Goal: Information Seeking & Learning: Learn about a topic

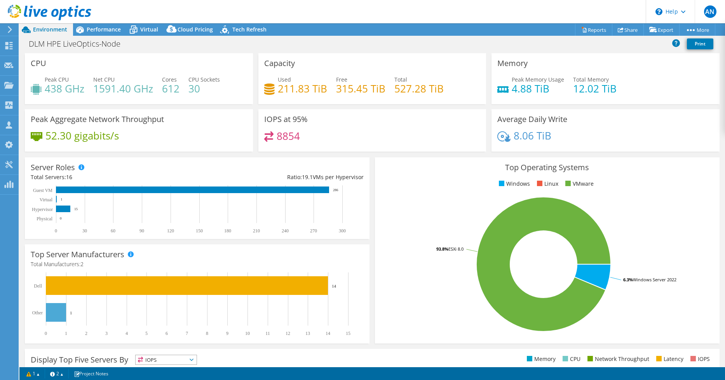
select select "[GEOGRAPHIC_DATA]"
select select "USD"
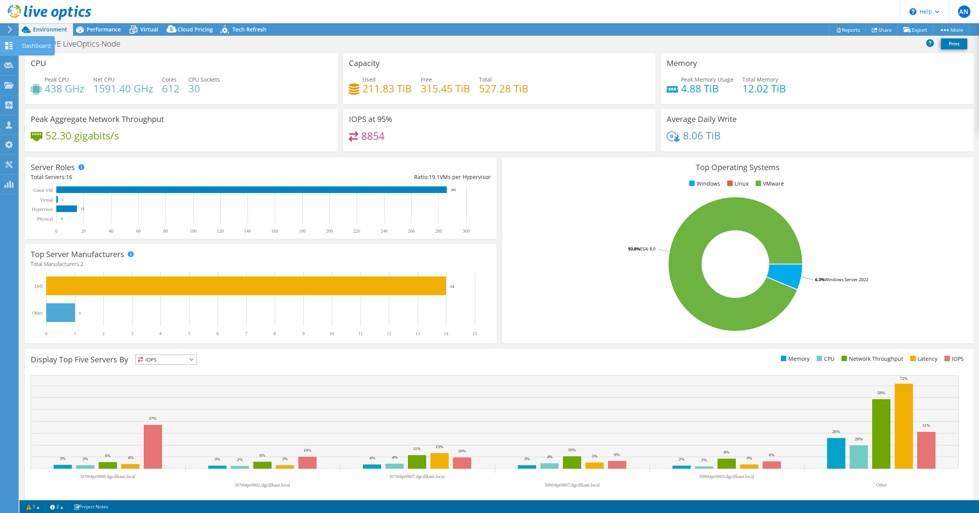
click at [24, 47] on div "Dashboard" at bounding box center [36, 45] width 37 height 19
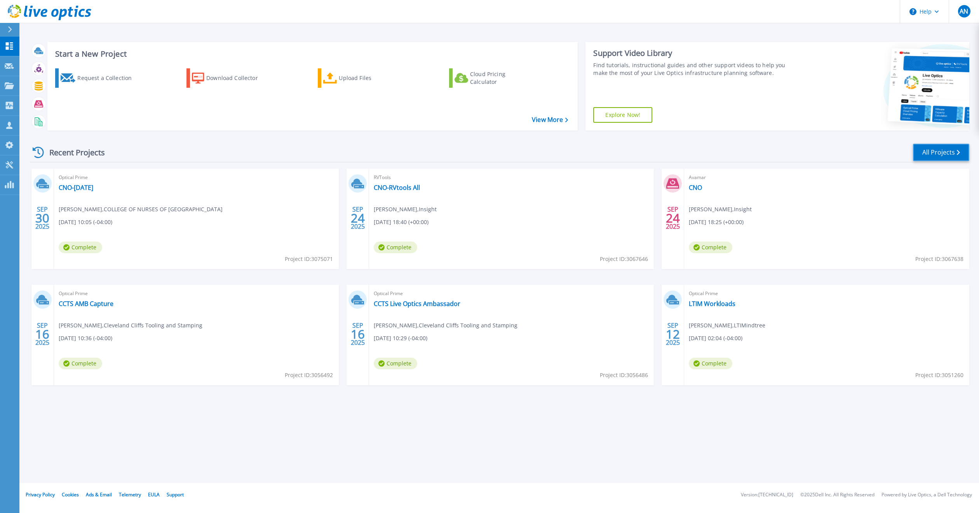
click at [941, 153] on link "All Projects" at bounding box center [941, 152] width 56 height 17
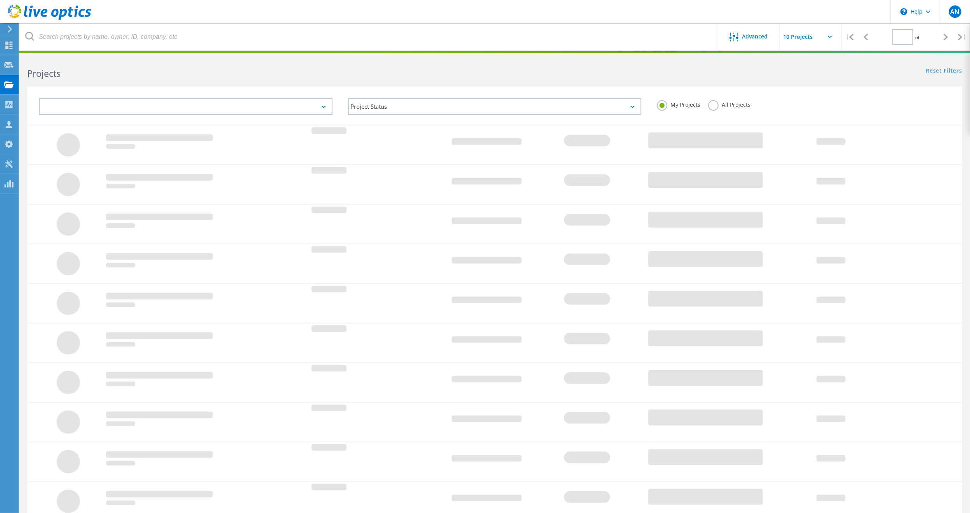
type input "2"
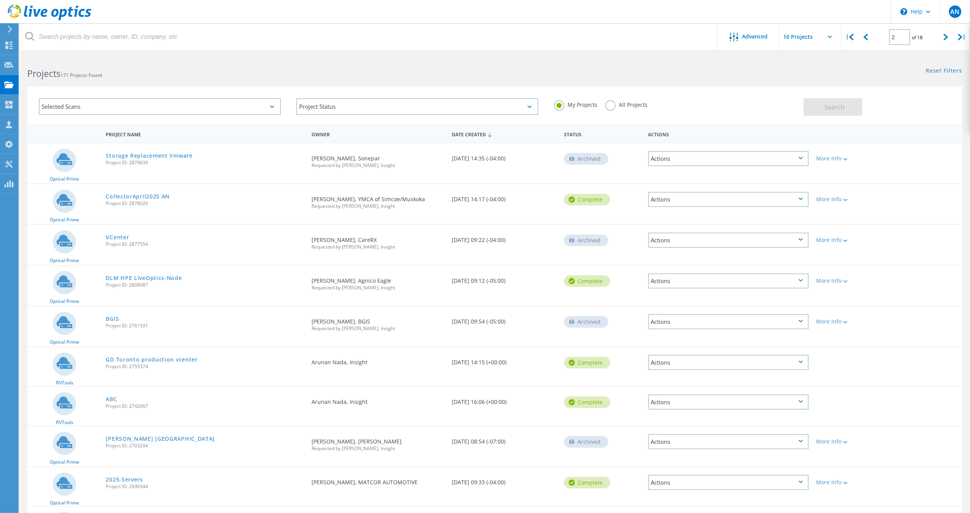
drag, startPoint x: 152, startPoint y: 282, endPoint x: 129, endPoint y: 284, distance: 22.6
click at [129, 284] on span "Project ID: 2808087" at bounding box center [205, 285] width 198 height 5
copy span "2808087"
click at [140, 275] on link "DLM HPE LiveOptics-Node" at bounding box center [144, 277] width 76 height 5
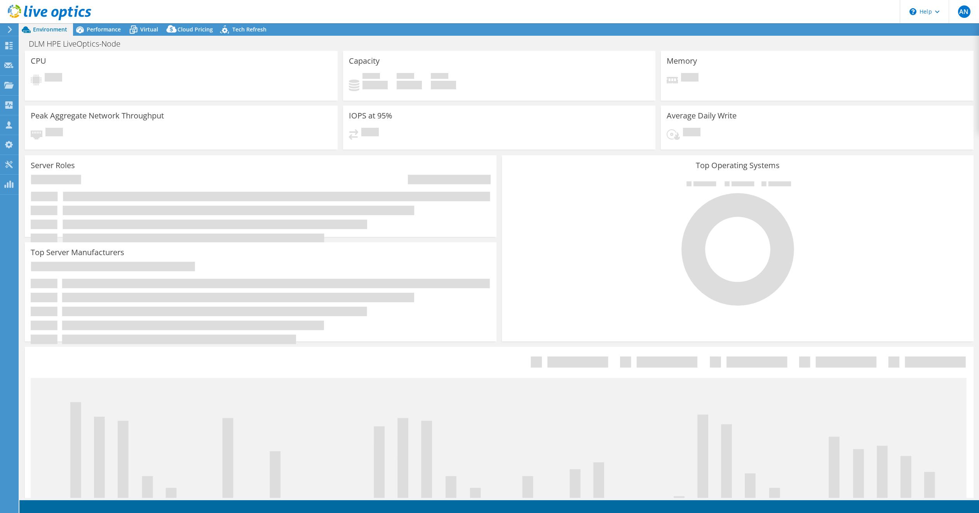
select select "[GEOGRAPHIC_DATA]"
select select "USD"
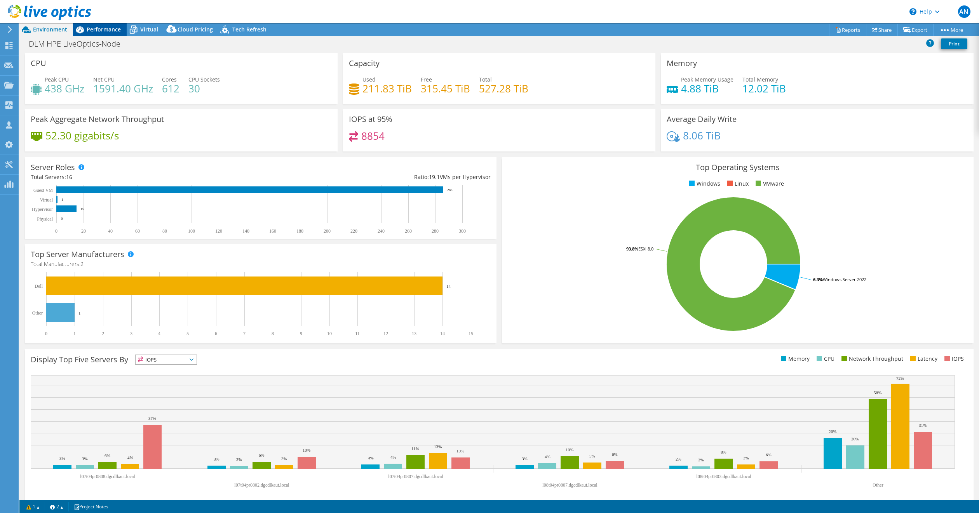
click at [106, 27] on span "Performance" at bounding box center [104, 29] width 34 height 7
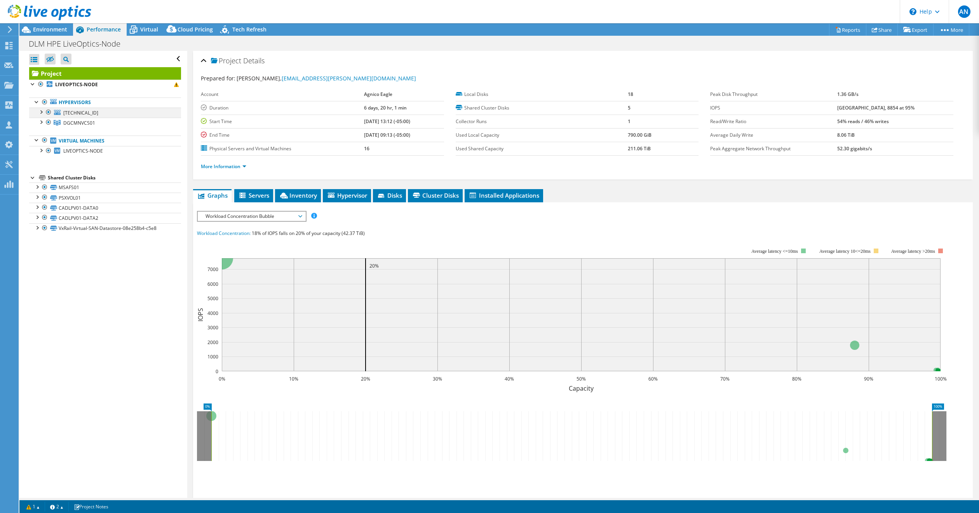
click at [40, 114] on div at bounding box center [41, 112] width 8 height 8
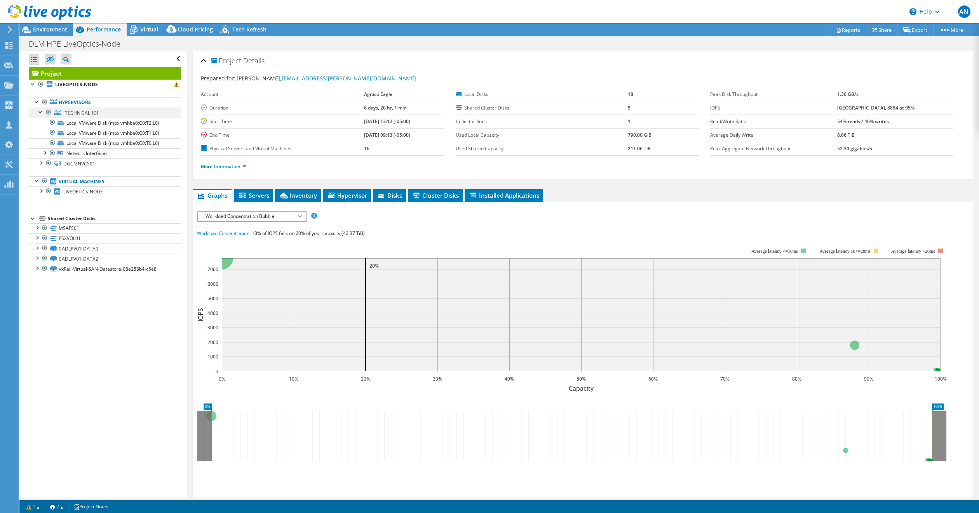
click at [40, 114] on div at bounding box center [41, 112] width 8 height 8
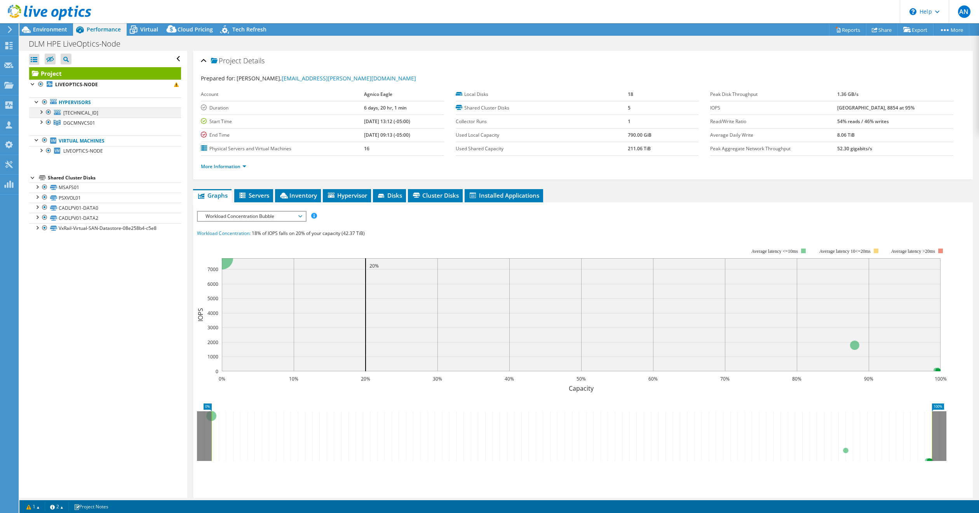
click at [47, 112] on div at bounding box center [49, 112] width 8 height 9
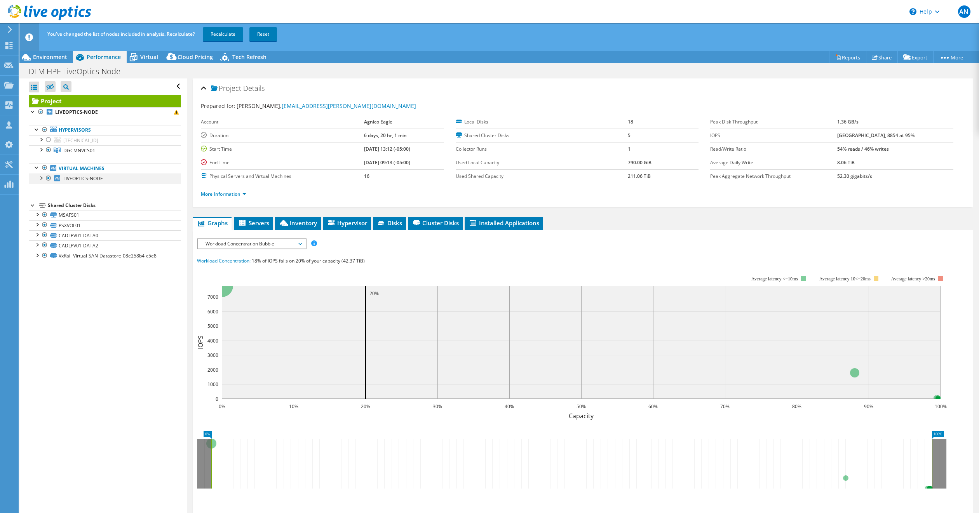
click at [46, 177] on div at bounding box center [49, 178] width 8 height 9
click at [44, 217] on div at bounding box center [45, 214] width 8 height 9
click at [43, 225] on div at bounding box center [45, 224] width 8 height 9
click at [43, 236] on div at bounding box center [45, 234] width 8 height 9
click at [43, 245] on div at bounding box center [45, 244] width 8 height 9
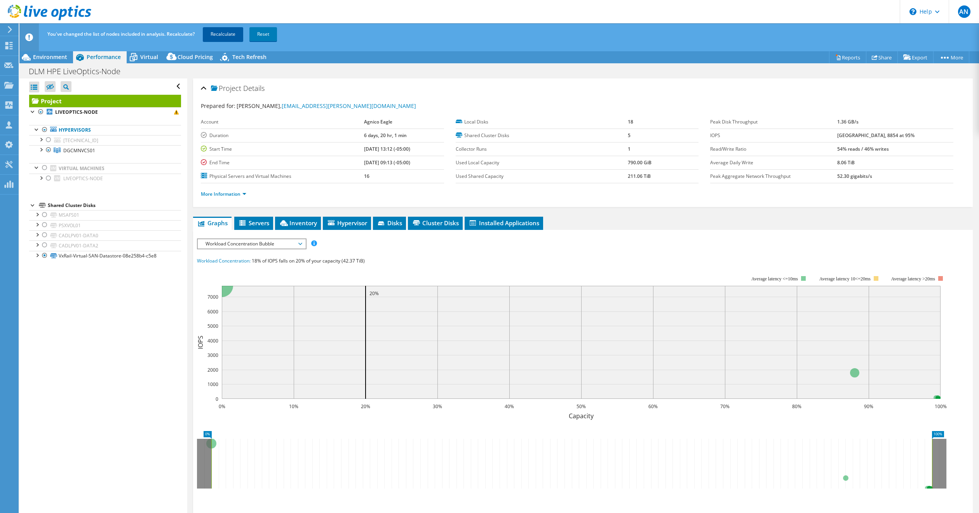
click at [219, 34] on link "Recalculate" at bounding box center [223, 34] width 40 height 14
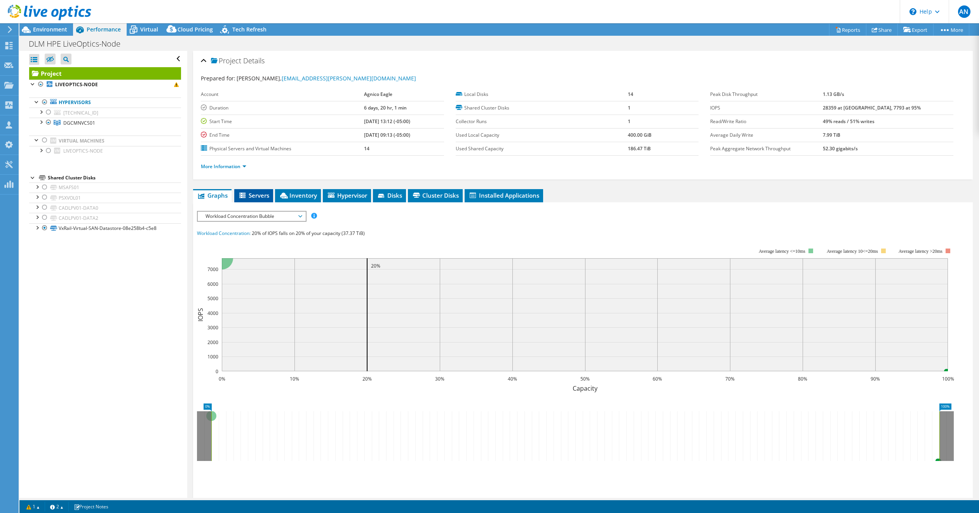
click at [256, 196] on span "Servers" at bounding box center [253, 195] width 31 height 8
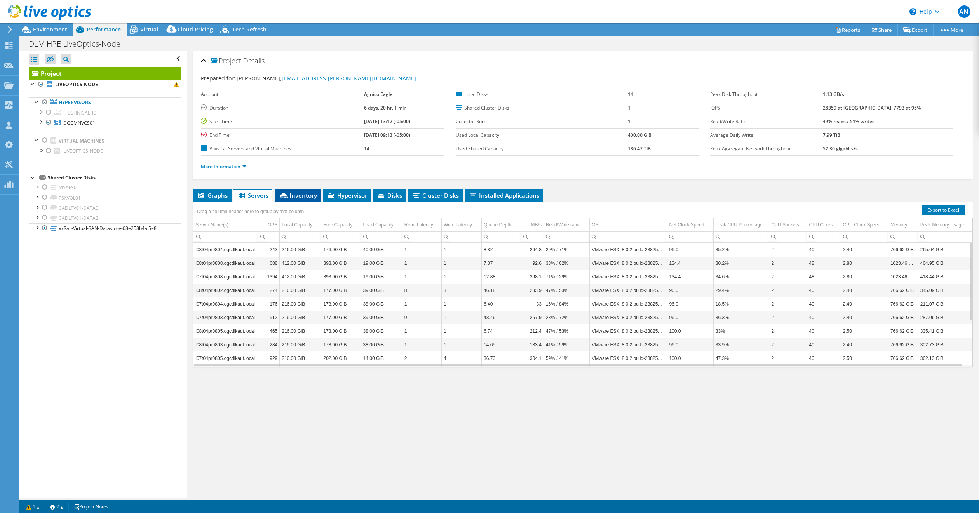
click at [304, 194] on span "Inventory" at bounding box center [298, 195] width 38 height 8
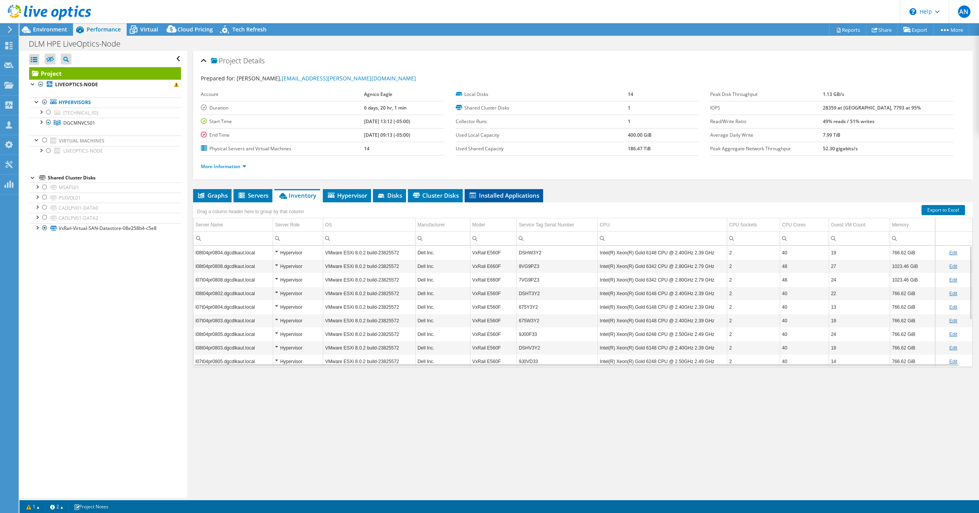
click at [502, 197] on span "Installed Applications" at bounding box center [503, 195] width 71 height 8
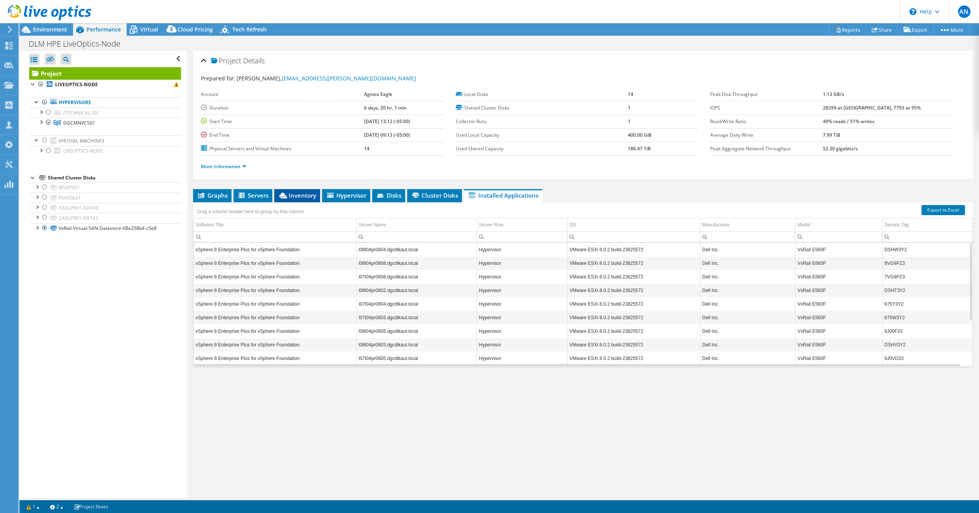
click at [304, 197] on span "Inventory" at bounding box center [297, 195] width 38 height 8
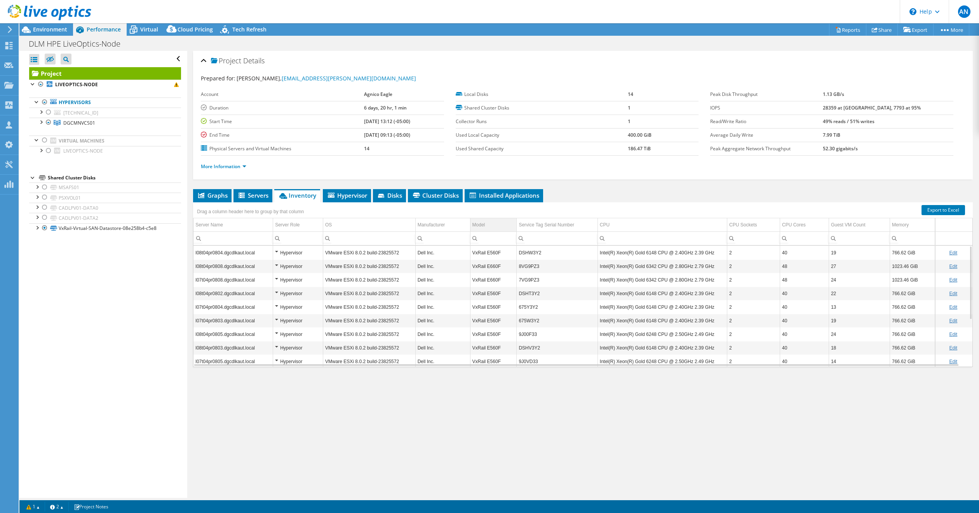
click at [479, 224] on div "Model" at bounding box center [478, 224] width 13 height 9
click at [949, 255] on link "Edit" at bounding box center [953, 252] width 8 height 5
click at [952, 255] on link "Cancel" at bounding box center [959, 252] width 14 height 5
click at [934, 208] on link "Export to Excel" at bounding box center [942, 210] width 43 height 10
click at [387, 195] on span "Disks" at bounding box center [389, 195] width 25 height 8
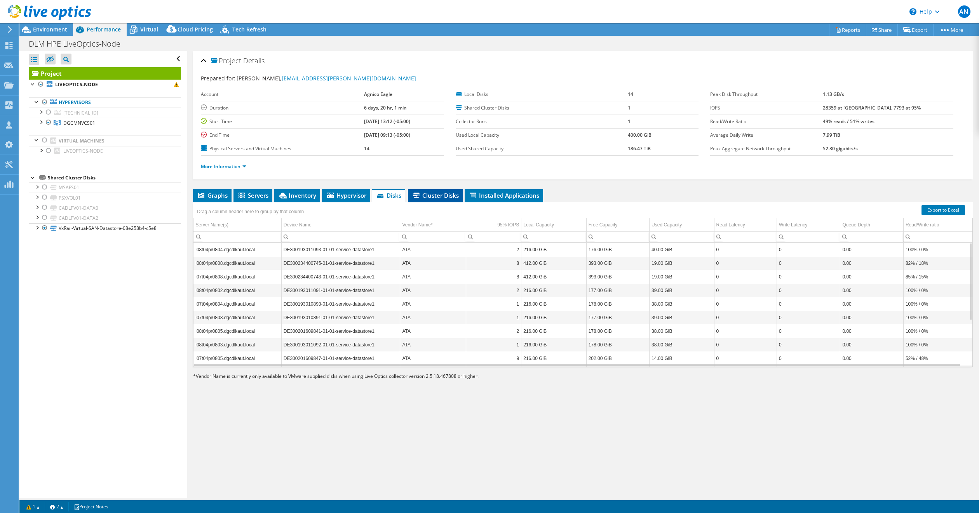
click at [444, 191] on span "Cluster Disks" at bounding box center [435, 195] width 47 height 8
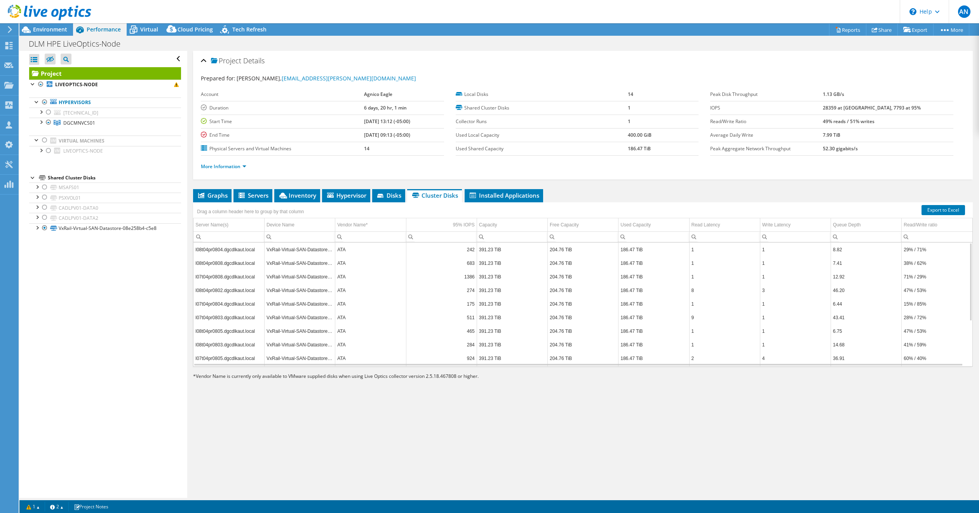
scroll to position [70, 0]
click at [36, 228] on div at bounding box center [37, 227] width 8 height 8
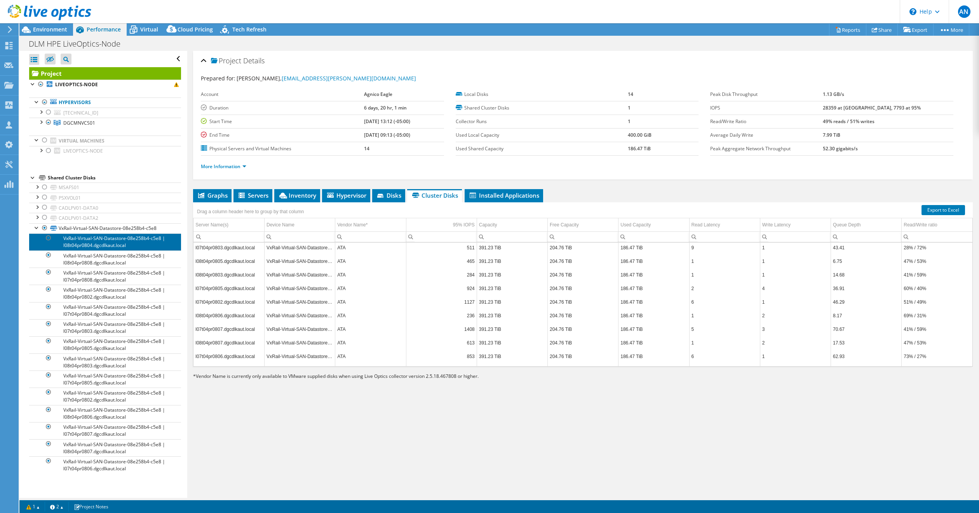
click at [117, 243] on link "VxRail-Virtual-SAN-Datastore-08e258b4-c5e8 | l08t04pr0804.dgcdlkaut.local" at bounding box center [105, 241] width 152 height 17
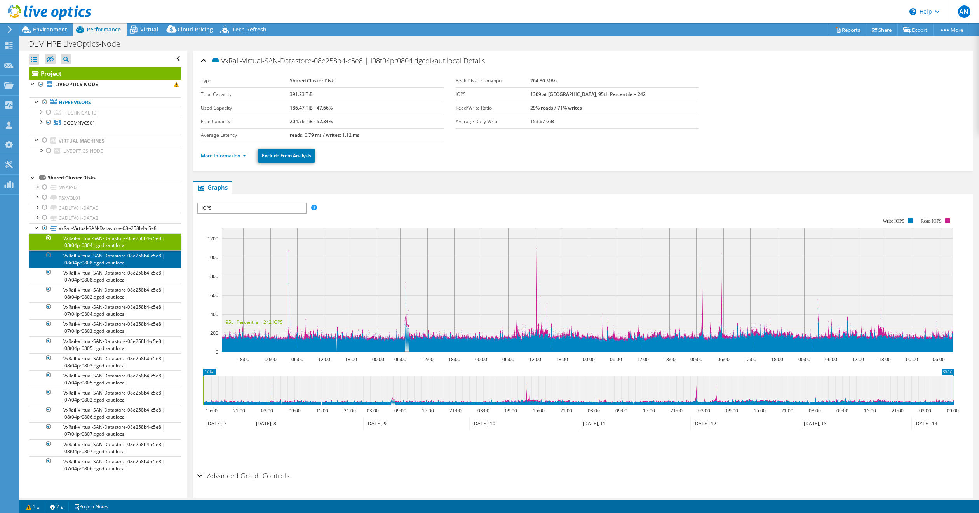
click at [115, 265] on link "VxRail-Virtual-SAN-Datastore-08e258b4-c5e8 | l08t04pr0808.dgcdlkaut.local" at bounding box center [105, 258] width 152 height 17
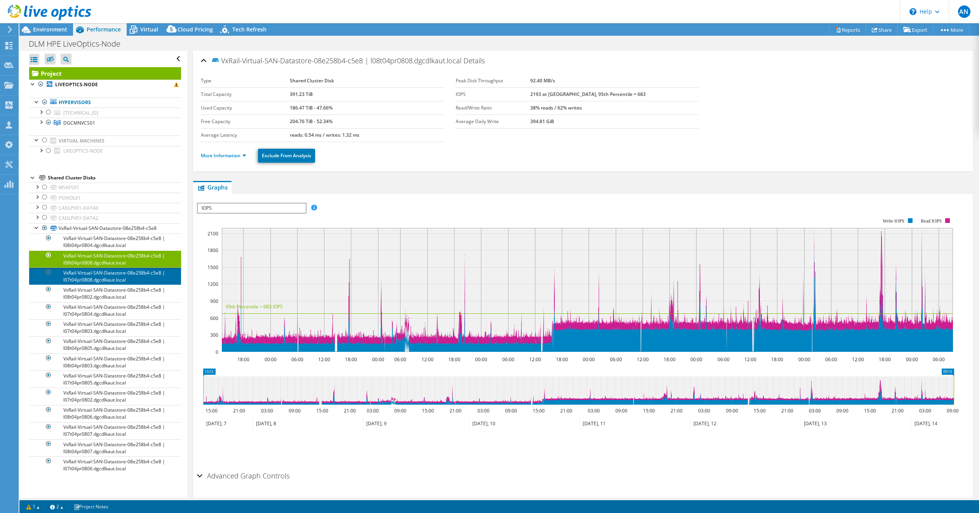
click at [115, 282] on link "VxRail-Virtual-SAN-Datastore-08e258b4-c5e8 | l07t04pr0808.dgcdlkaut.local" at bounding box center [105, 276] width 152 height 17
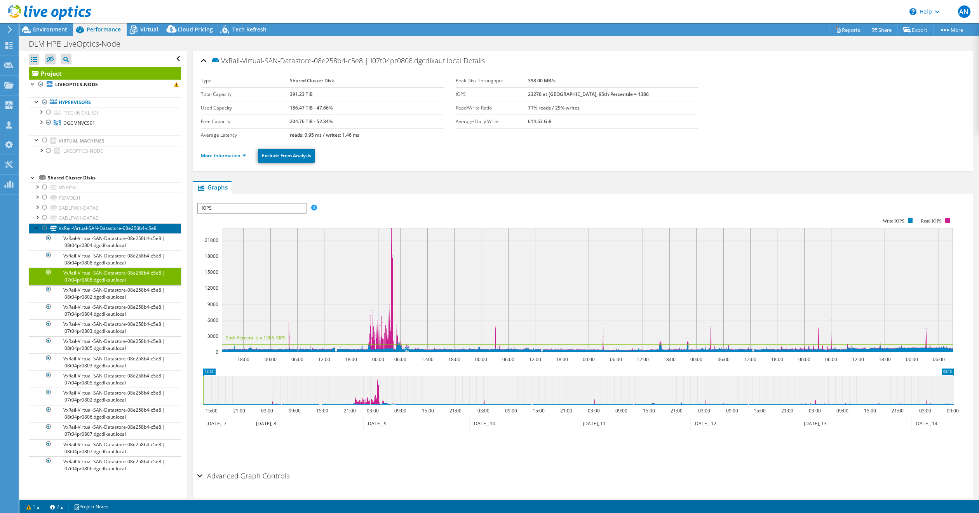
click at [70, 228] on link "VxRail-Virtual-SAN-Datastore-08e258b4-c5e8" at bounding box center [105, 228] width 152 height 10
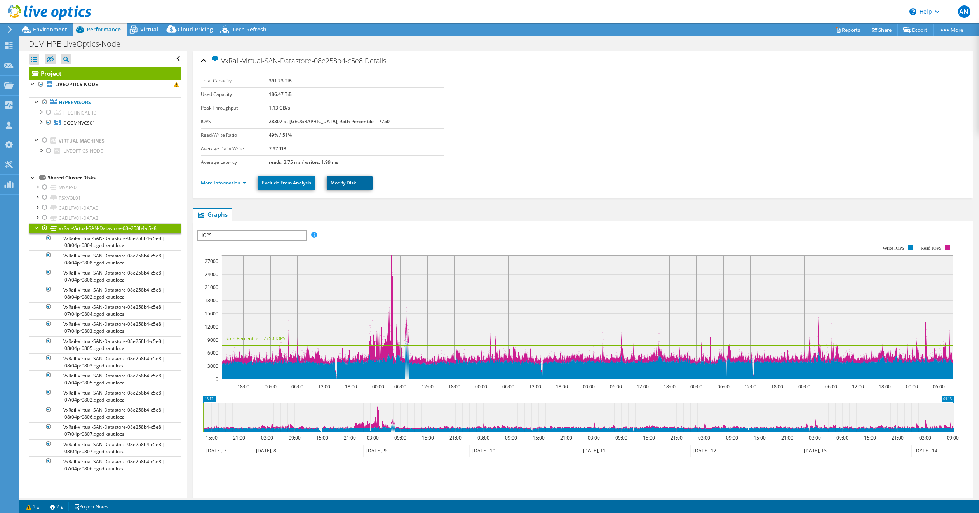
click at [346, 183] on link "Modify Disk" at bounding box center [350, 183] width 46 height 14
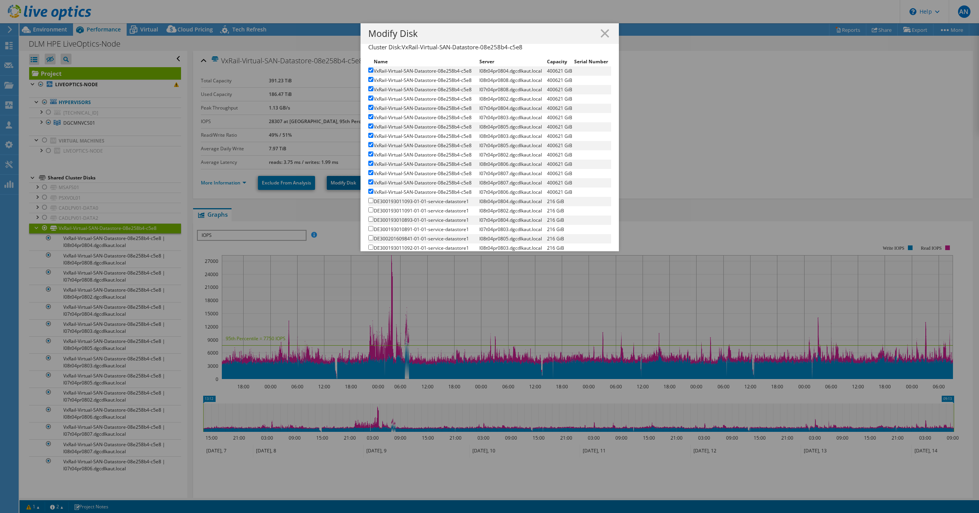
scroll to position [0, 0]
click at [600, 30] on icon at bounding box center [604, 33] width 9 height 9
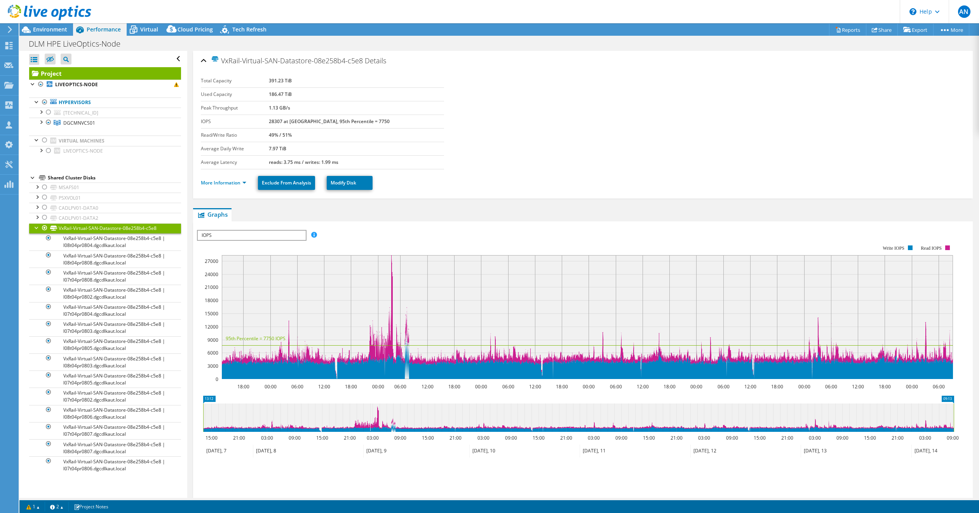
click at [567, 116] on section "Total Capacity 391.23 TiB Used Capacity 186.47 TiB Peak Throughput 1.13 GB/s IO…" at bounding box center [583, 121] width 764 height 95
